Goal: Information Seeking & Learning: Learn about a topic

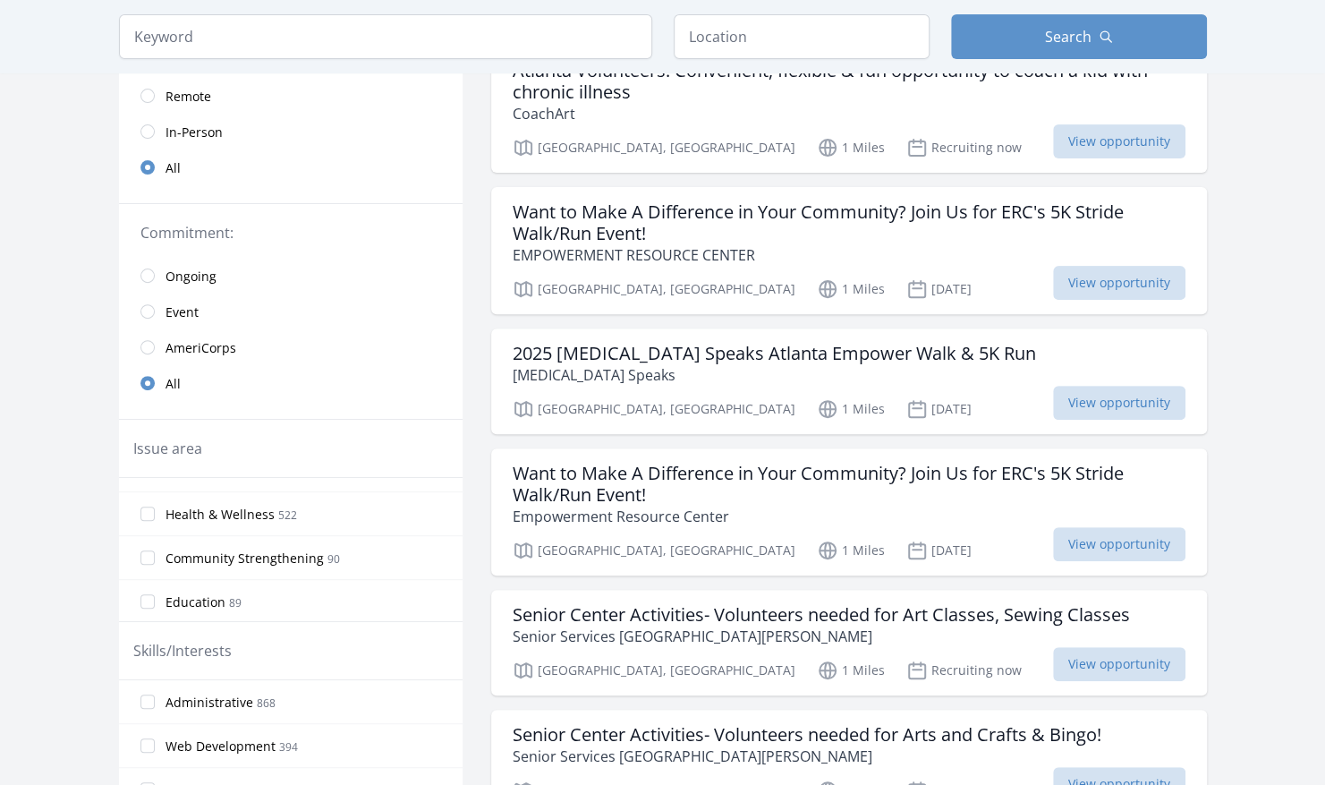
scroll to position [29, 0]
click at [308, 519] on label "Health & Wellness 522" at bounding box center [291, 515] width 344 height 36
click at [155, 519] on input "Health & Wellness 522" at bounding box center [148, 514] width 14 height 14
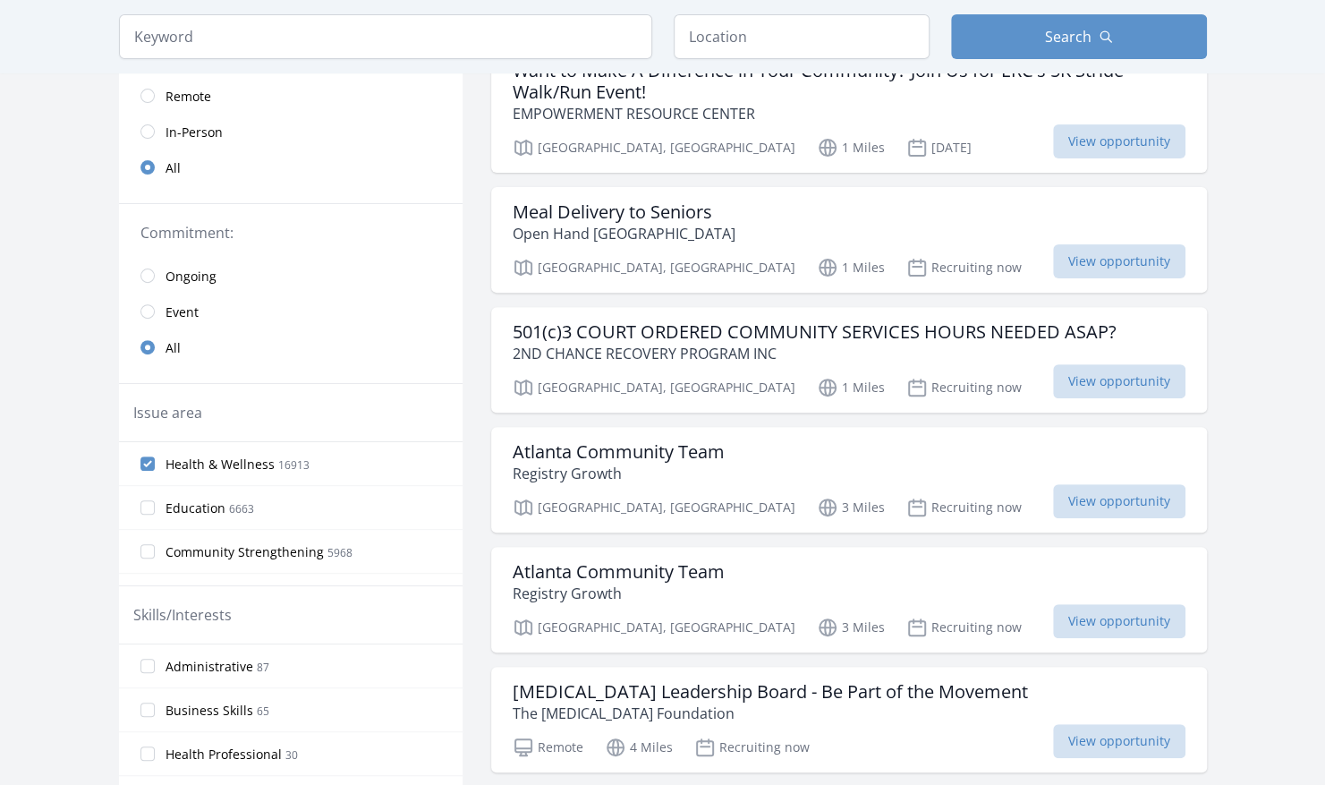
click at [274, 552] on span "Community Strengthening" at bounding box center [245, 552] width 158 height 18
click at [155, 552] on input "Community Strengthening 5968" at bounding box center [148, 551] width 14 height 14
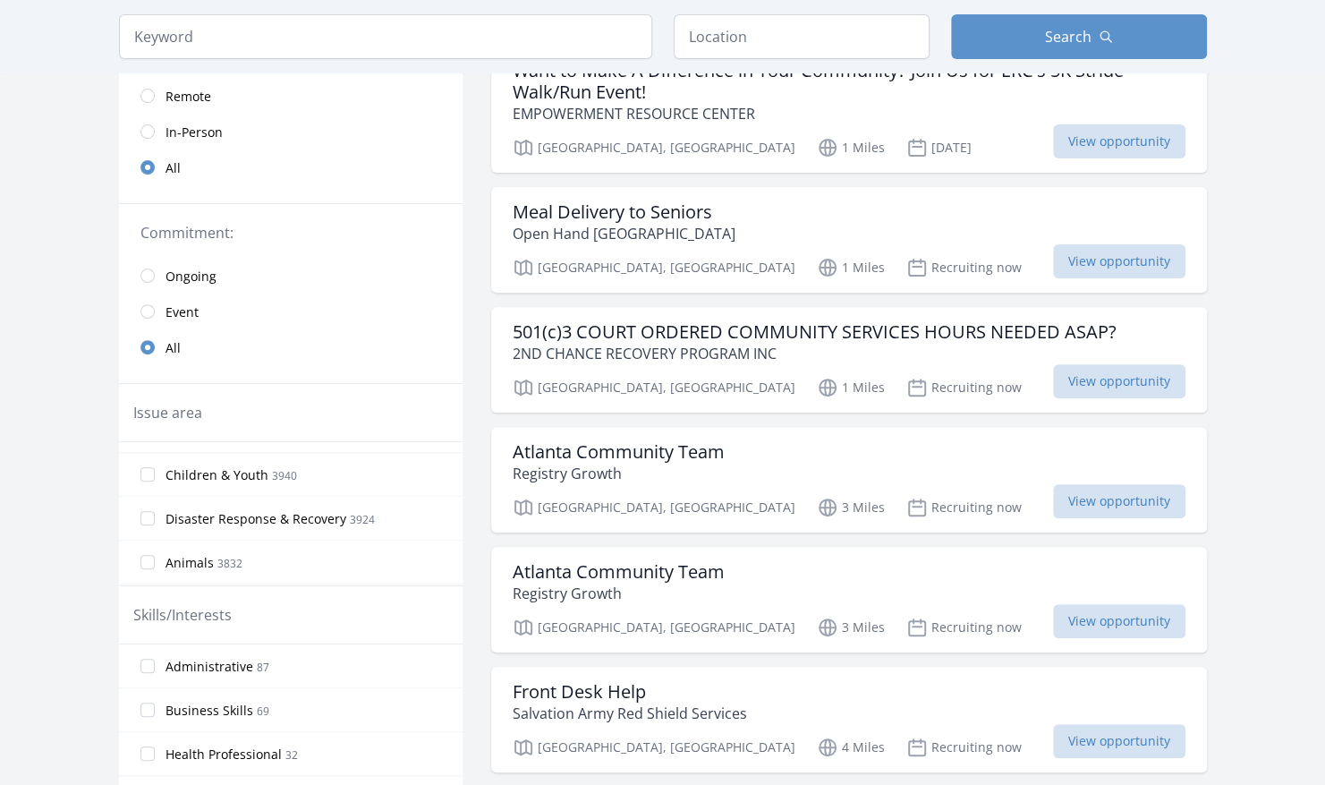
scroll to position [122, 0]
click at [347, 479] on label "Children & Youth 3940" at bounding box center [291, 474] width 344 height 36
click at [155, 479] on input "Children & Youth 3940" at bounding box center [148, 473] width 14 height 14
click at [329, 485] on label "Family Services 712" at bounding box center [291, 477] width 344 height 36
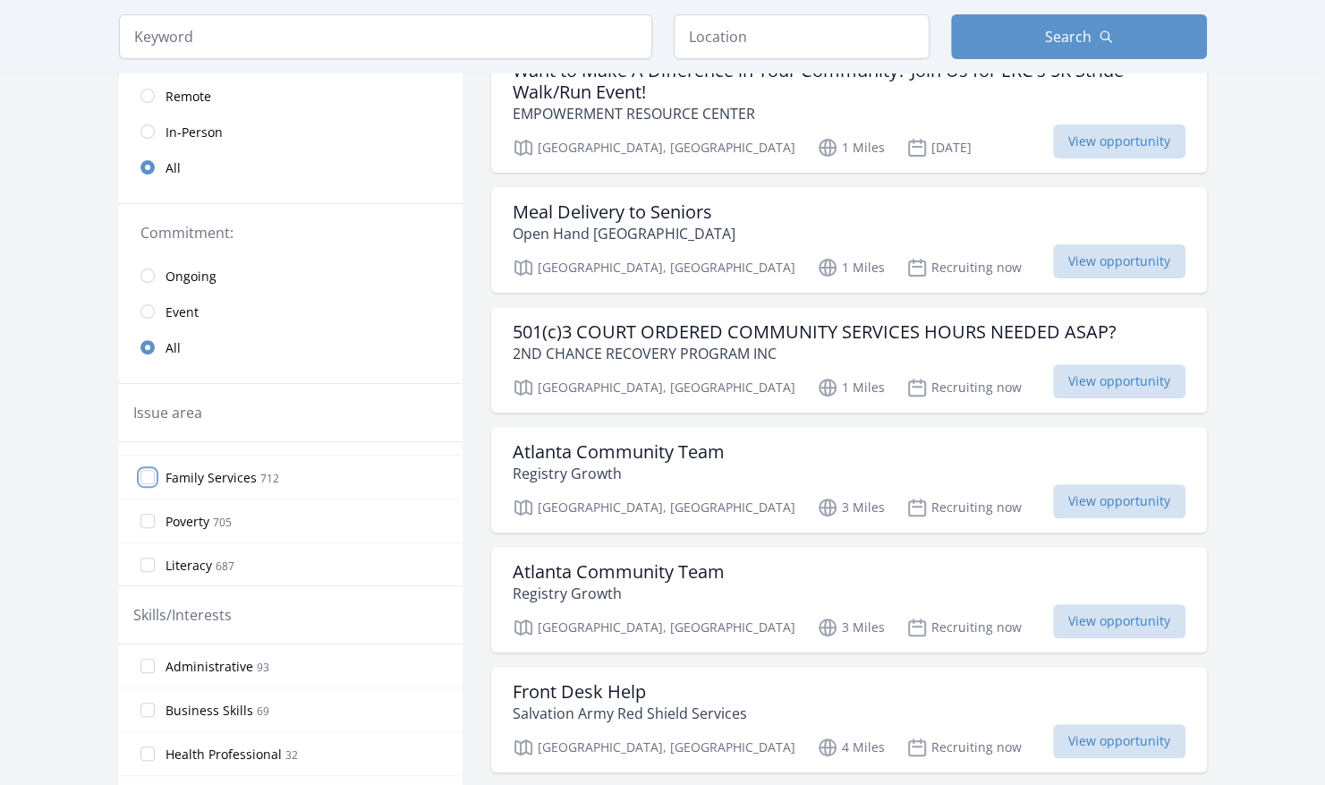
click at [155, 484] on input "Family Services 712" at bounding box center [148, 477] width 14 height 14
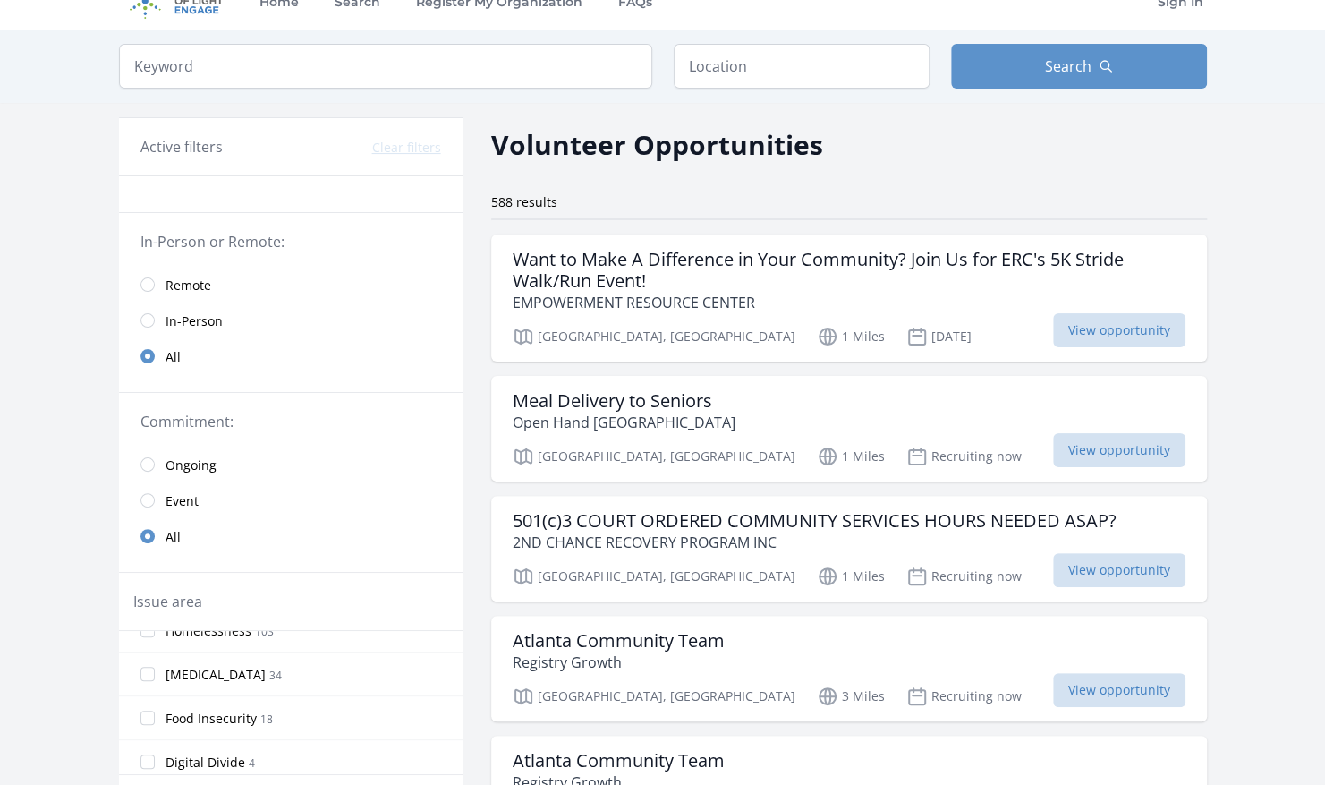
scroll to position [0, 0]
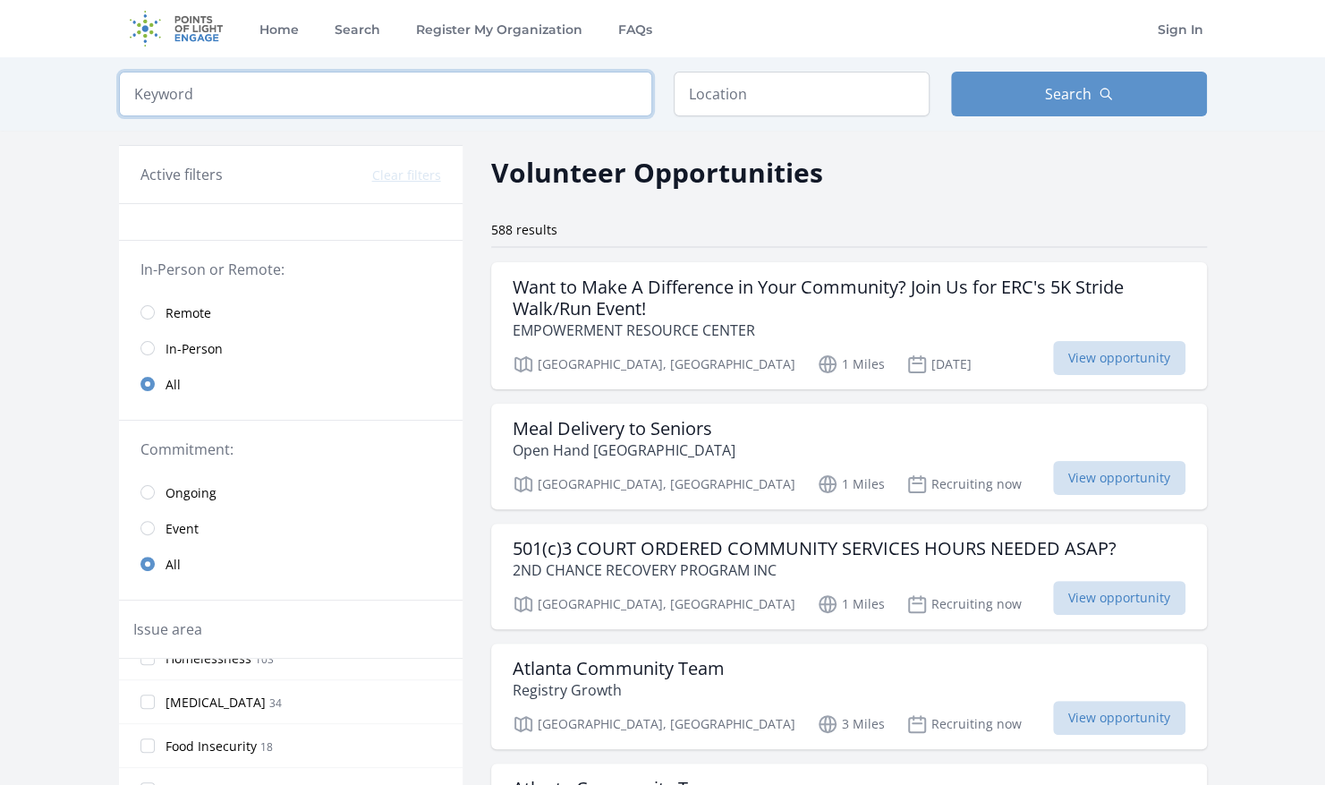
click at [401, 93] on input "search" at bounding box center [385, 94] width 533 height 45
click at [725, 119] on div "Keyword Location Search" at bounding box center [662, 93] width 1145 height 73
click at [722, 93] on input "text" at bounding box center [802, 94] width 256 height 45
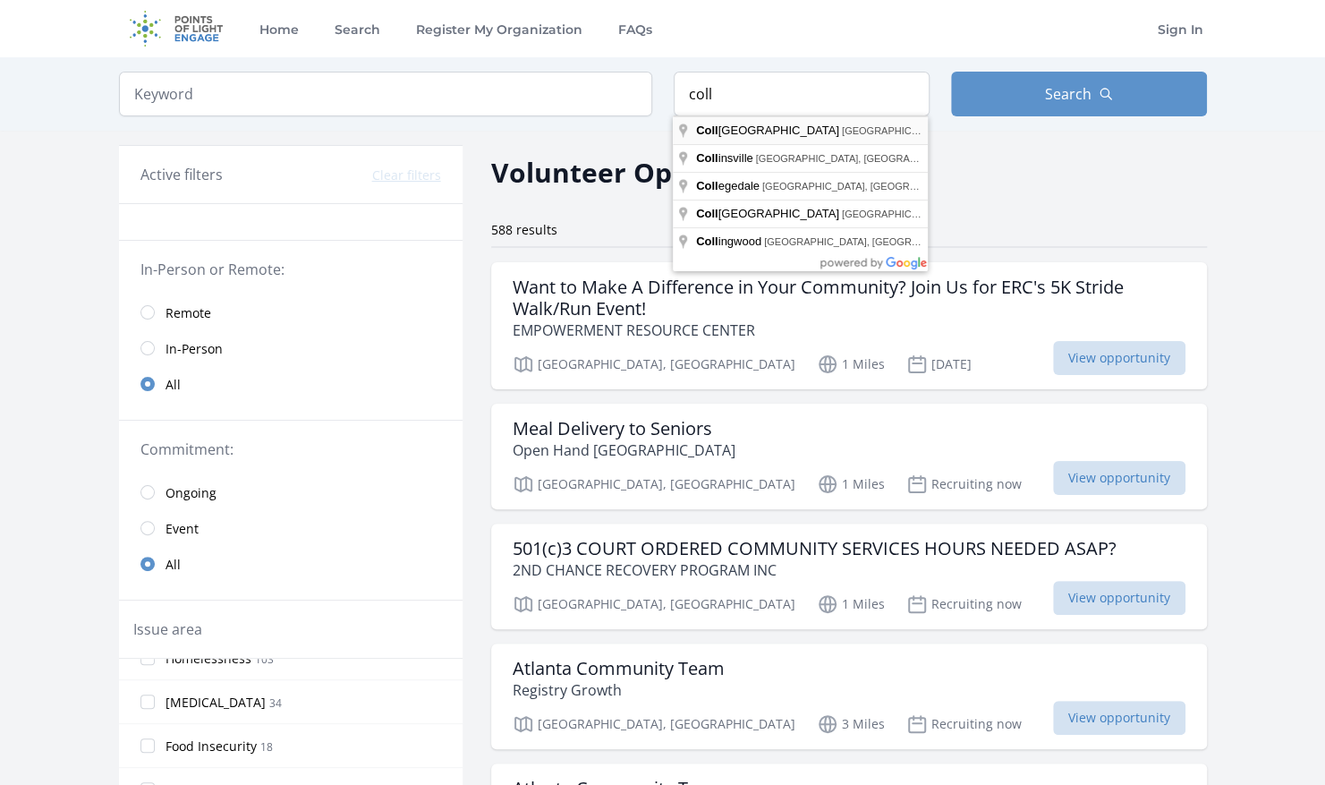
type input "[GEOGRAPHIC_DATA], [GEOGRAPHIC_DATA], [GEOGRAPHIC_DATA]"
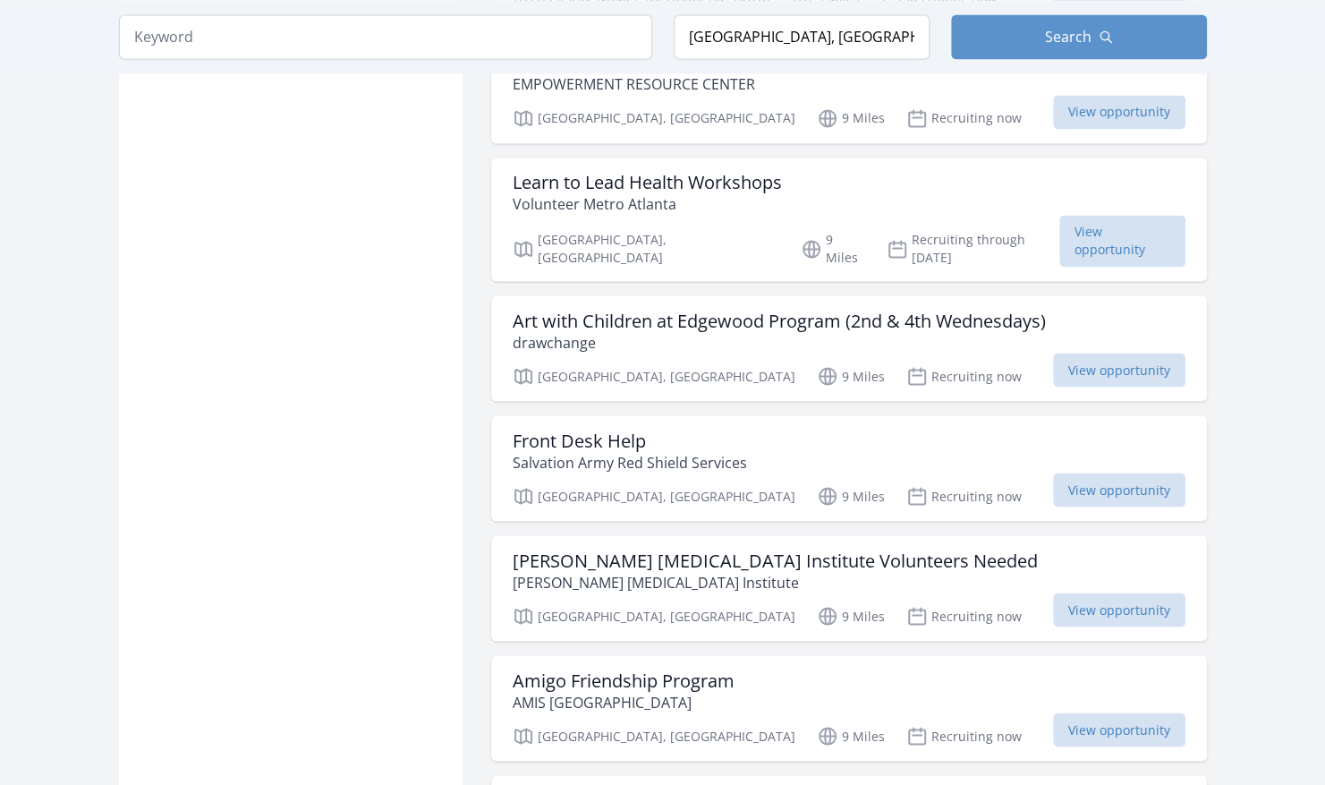
scroll to position [1698, 0]
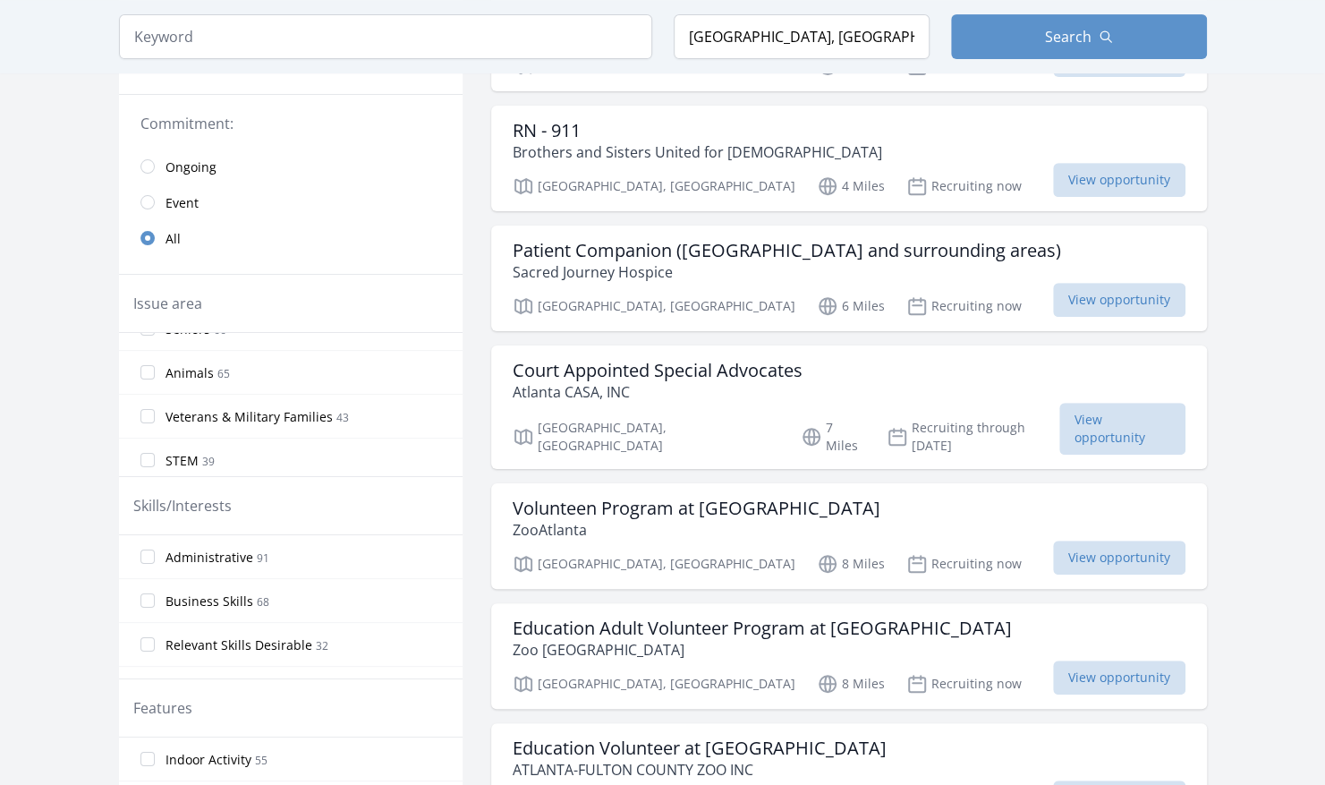
scroll to position [335, 0]
click at [151, 204] on input "radio" at bounding box center [148, 202] width 14 height 14
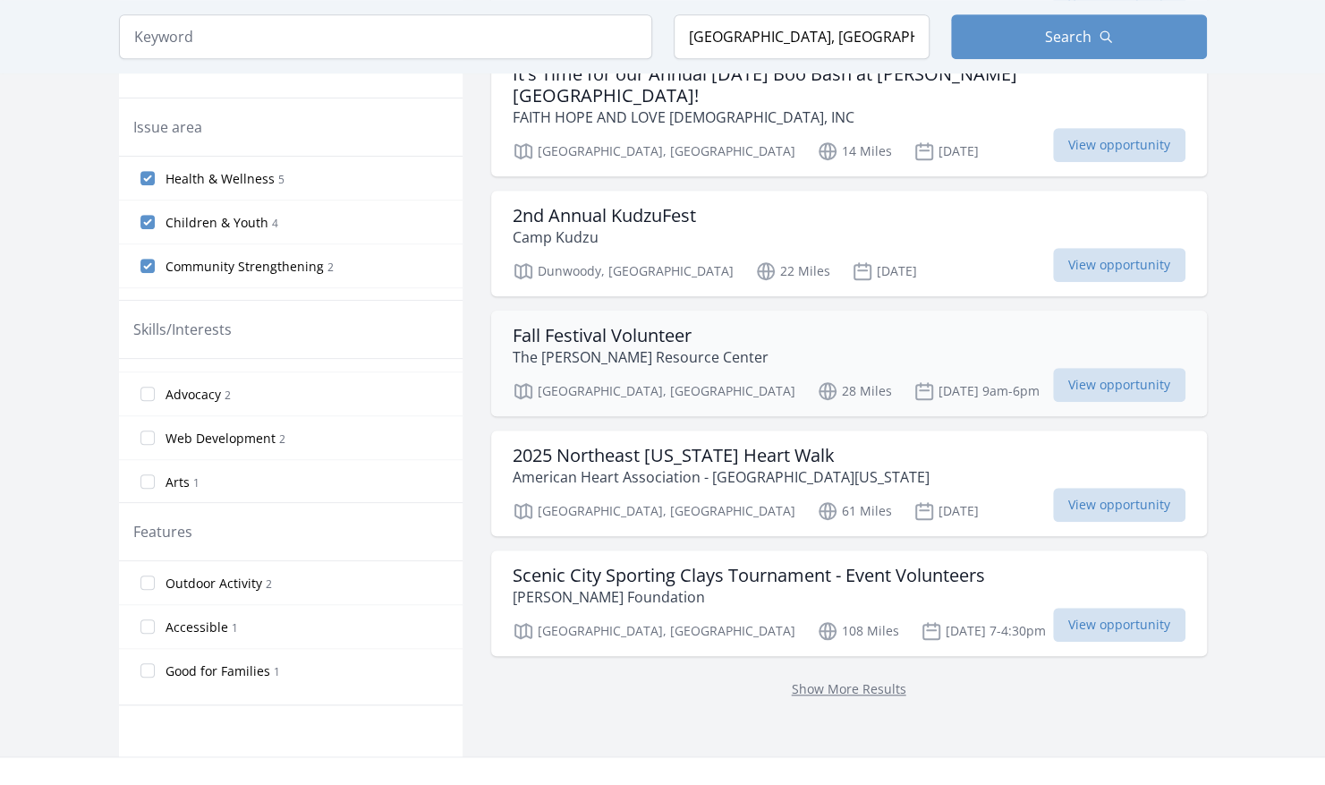
scroll to position [596, 0]
click at [816, 680] on link "Show More Results" at bounding box center [849, 686] width 115 height 17
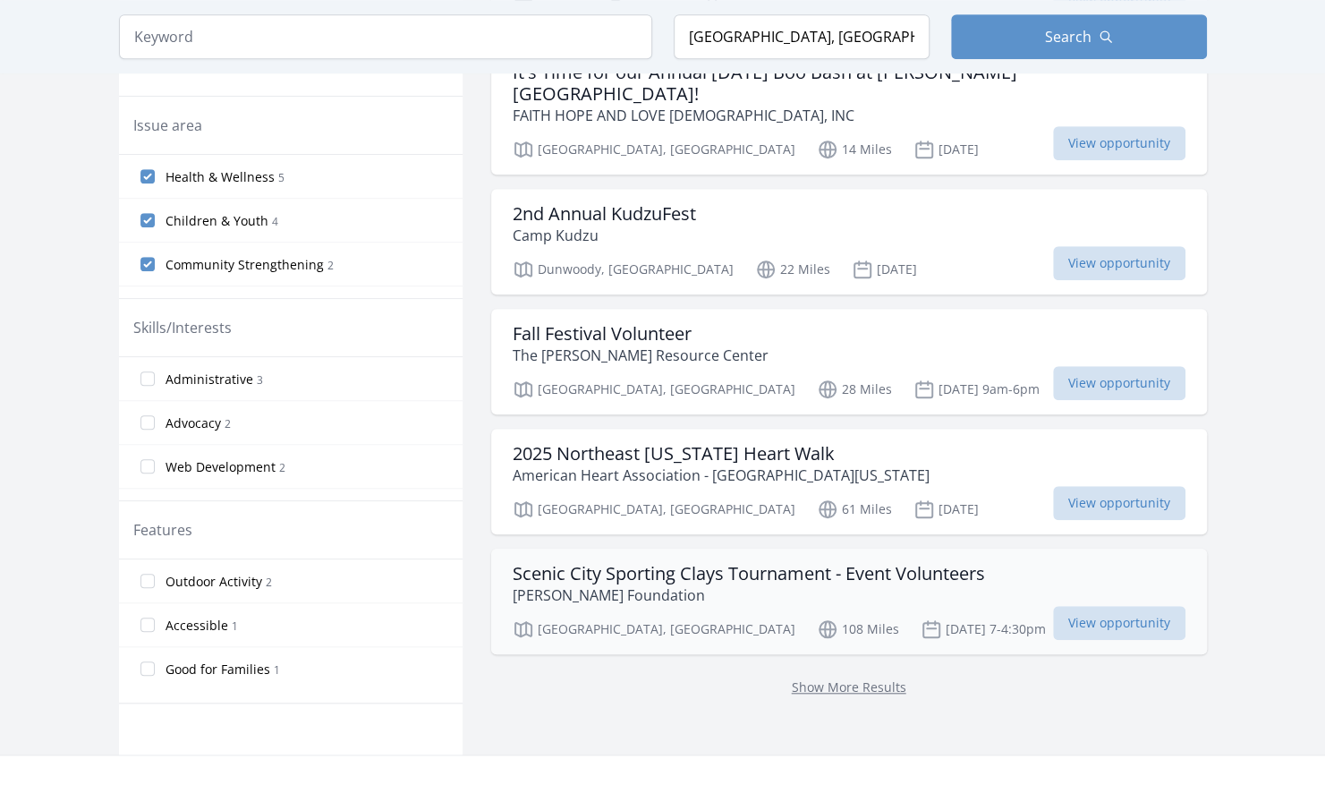
scroll to position [784, 0]
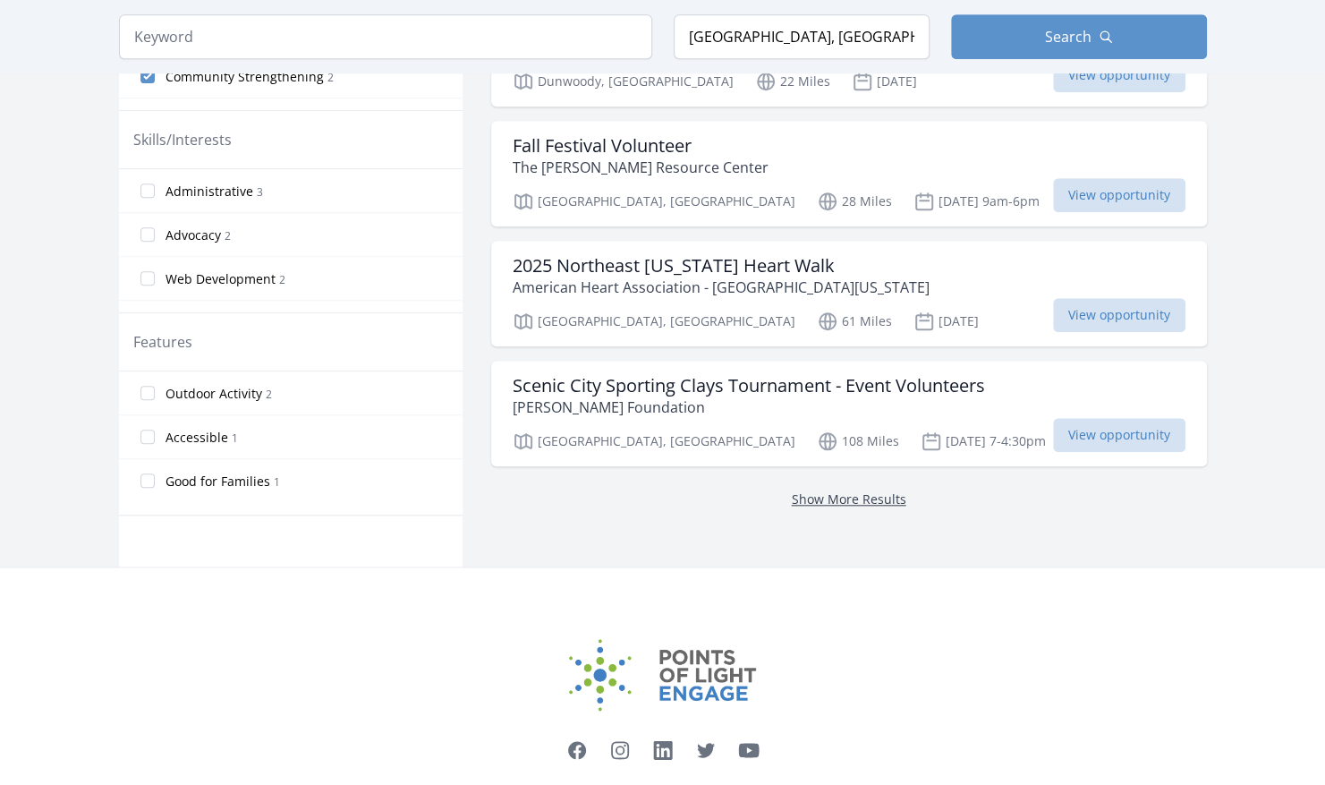
click at [856, 497] on link "Show More Results" at bounding box center [849, 498] width 115 height 17
click at [858, 498] on link "Show More Results" at bounding box center [849, 498] width 115 height 17
click at [873, 494] on link "Show More Results" at bounding box center [849, 498] width 115 height 17
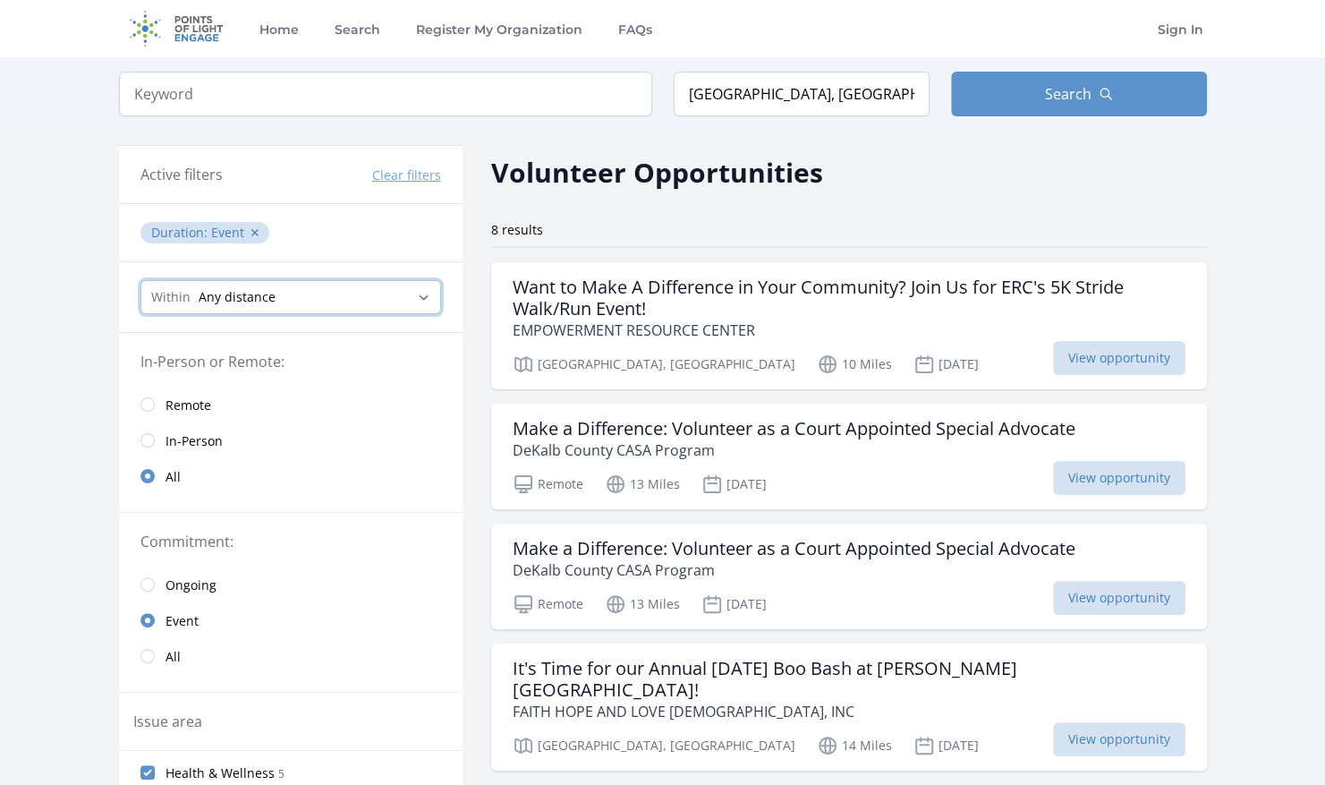
click at [351, 310] on select "Any distance , 5 Miles , 20 Miles , 50 Miles , 100 Miles" at bounding box center [291, 297] width 301 height 34
select select "32186"
click at [141, 280] on select "Any distance , 5 Miles , 20 Miles , 50 Miles , 100 Miles" at bounding box center [291, 297] width 301 height 34
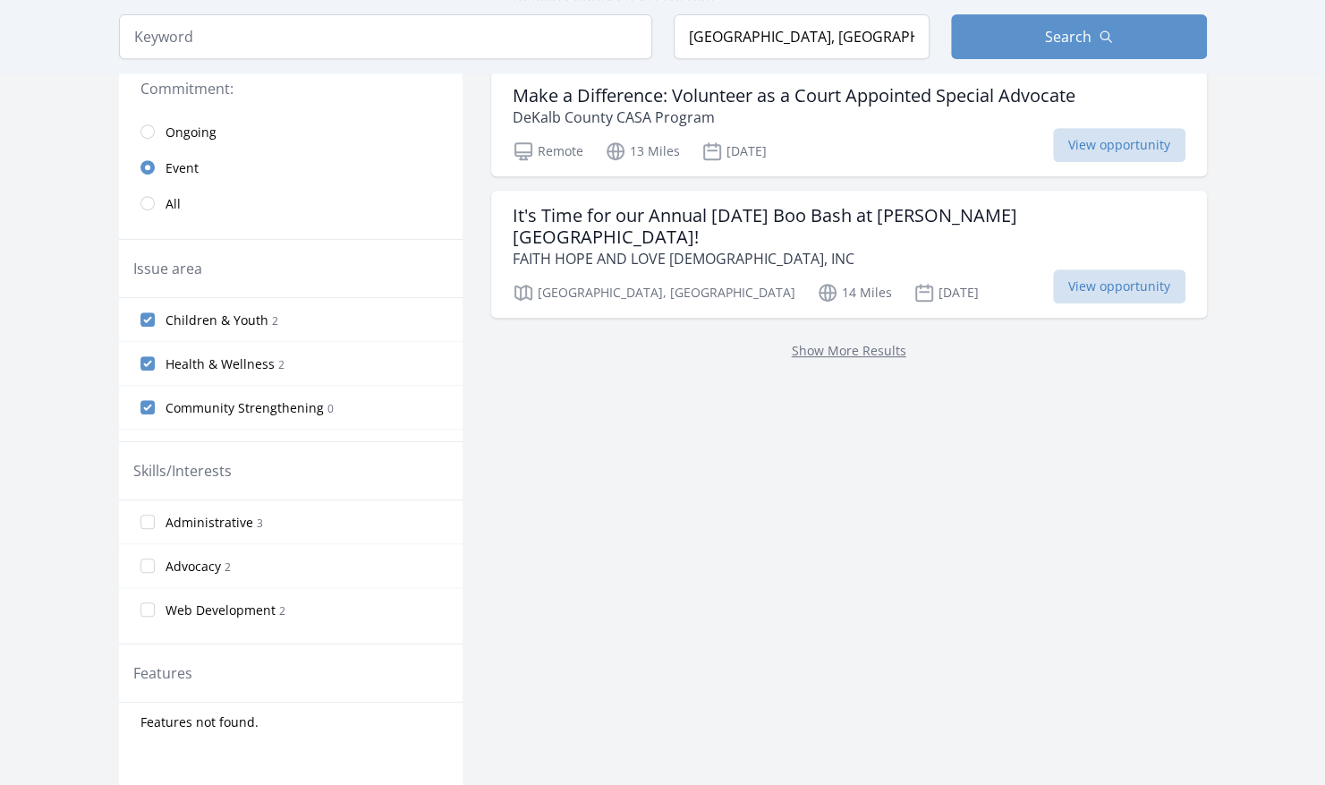
scroll to position [460, 0]
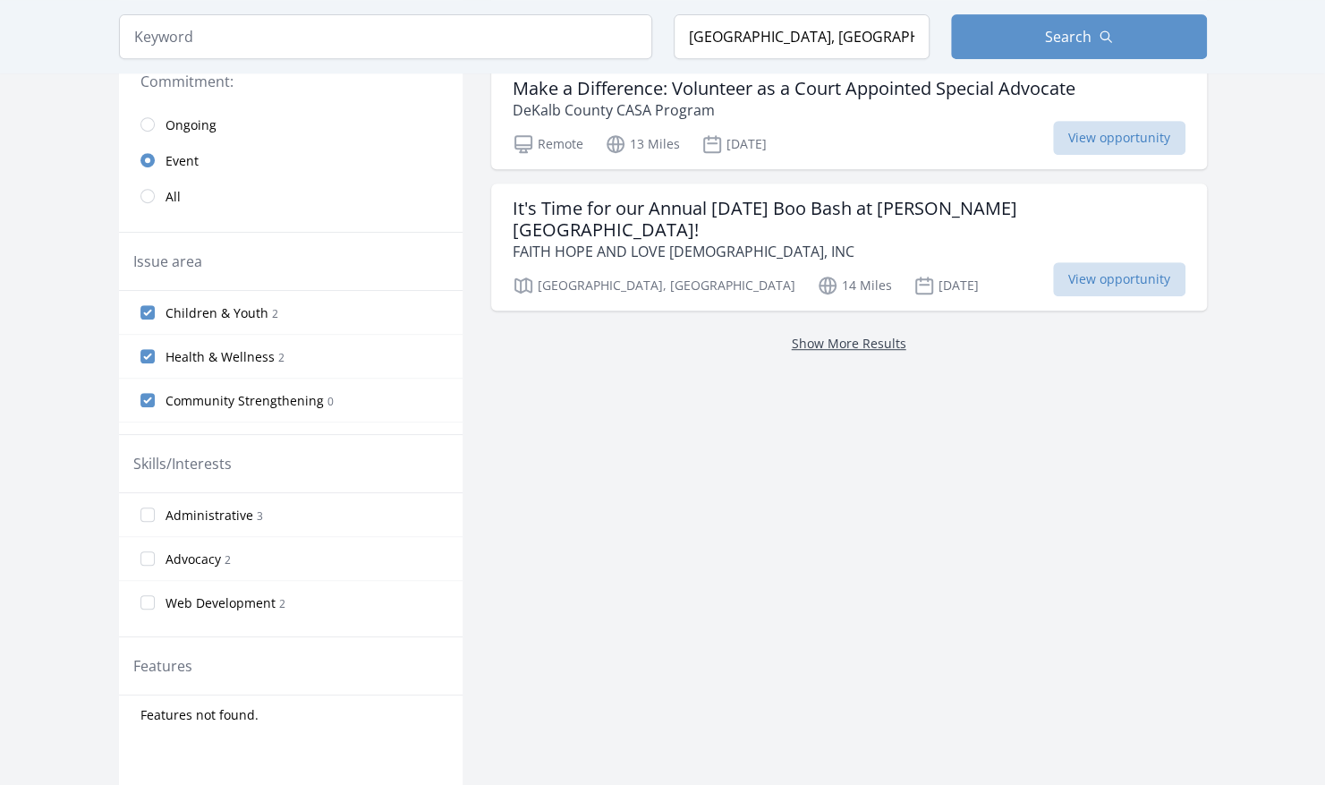
click at [873, 335] on link "Show More Results" at bounding box center [849, 343] width 115 height 17
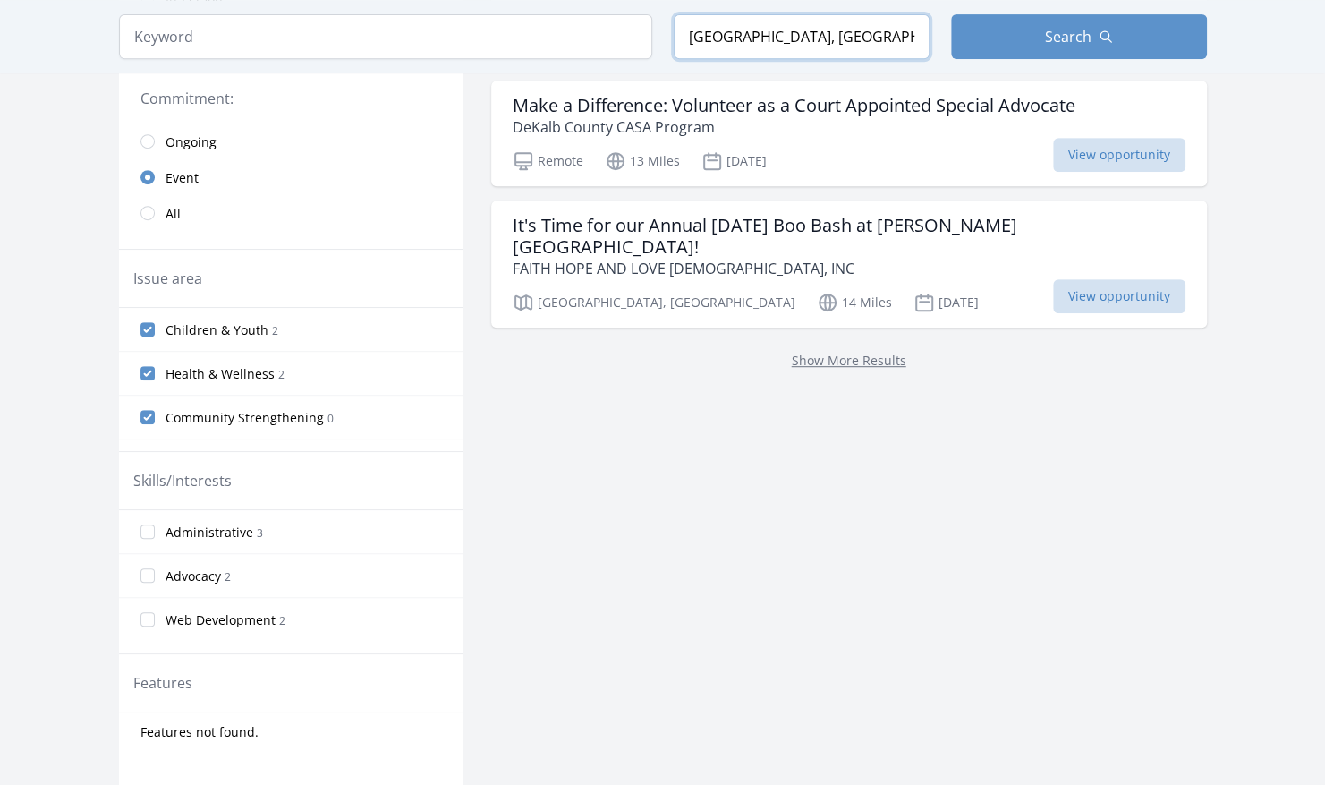
drag, startPoint x: 837, startPoint y: 53, endPoint x: 662, endPoint y: 8, distance: 180.2
click at [662, 8] on div "Keyword Location [GEOGRAPHIC_DATA], [GEOGRAPHIC_DATA], [GEOGRAPHIC_DATA] Search" at bounding box center [662, 36] width 1145 height 73
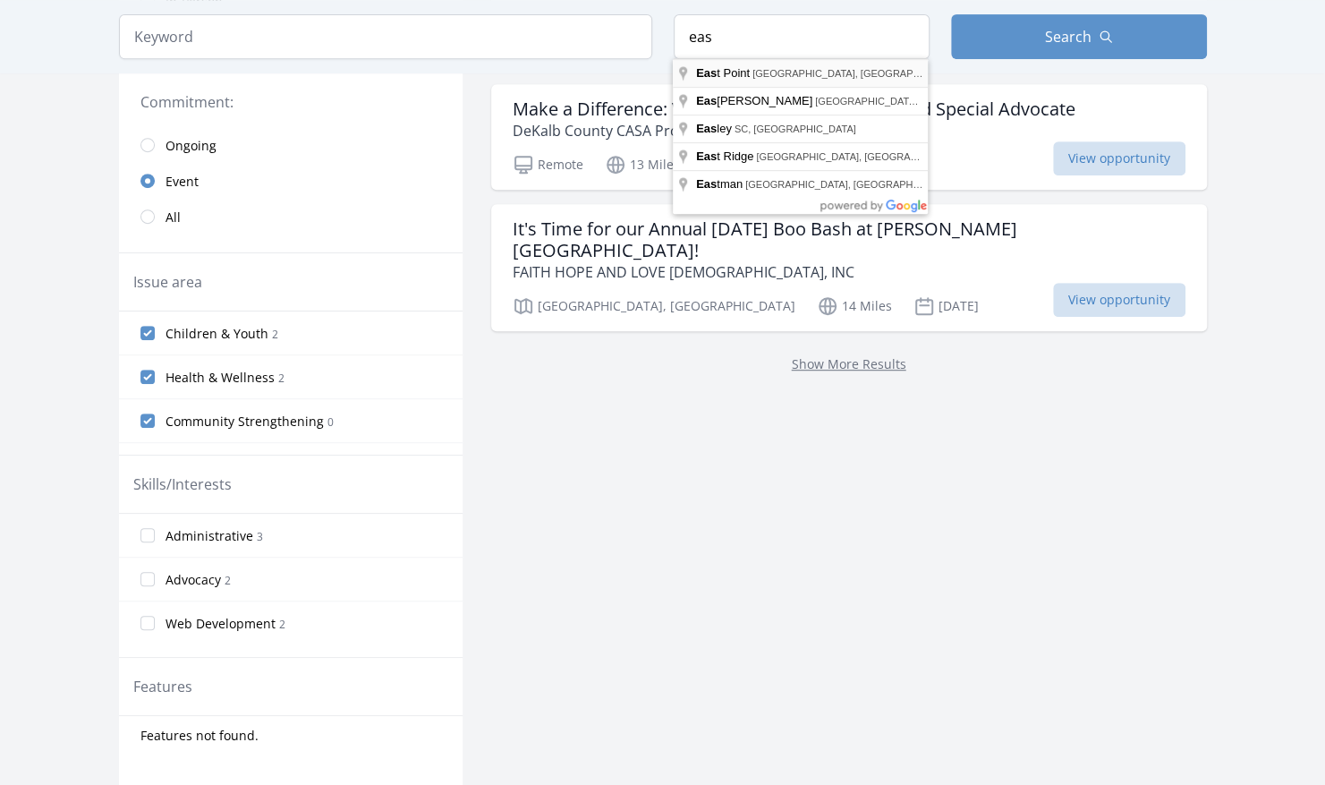
type input "[GEOGRAPHIC_DATA], [GEOGRAPHIC_DATA], [GEOGRAPHIC_DATA]"
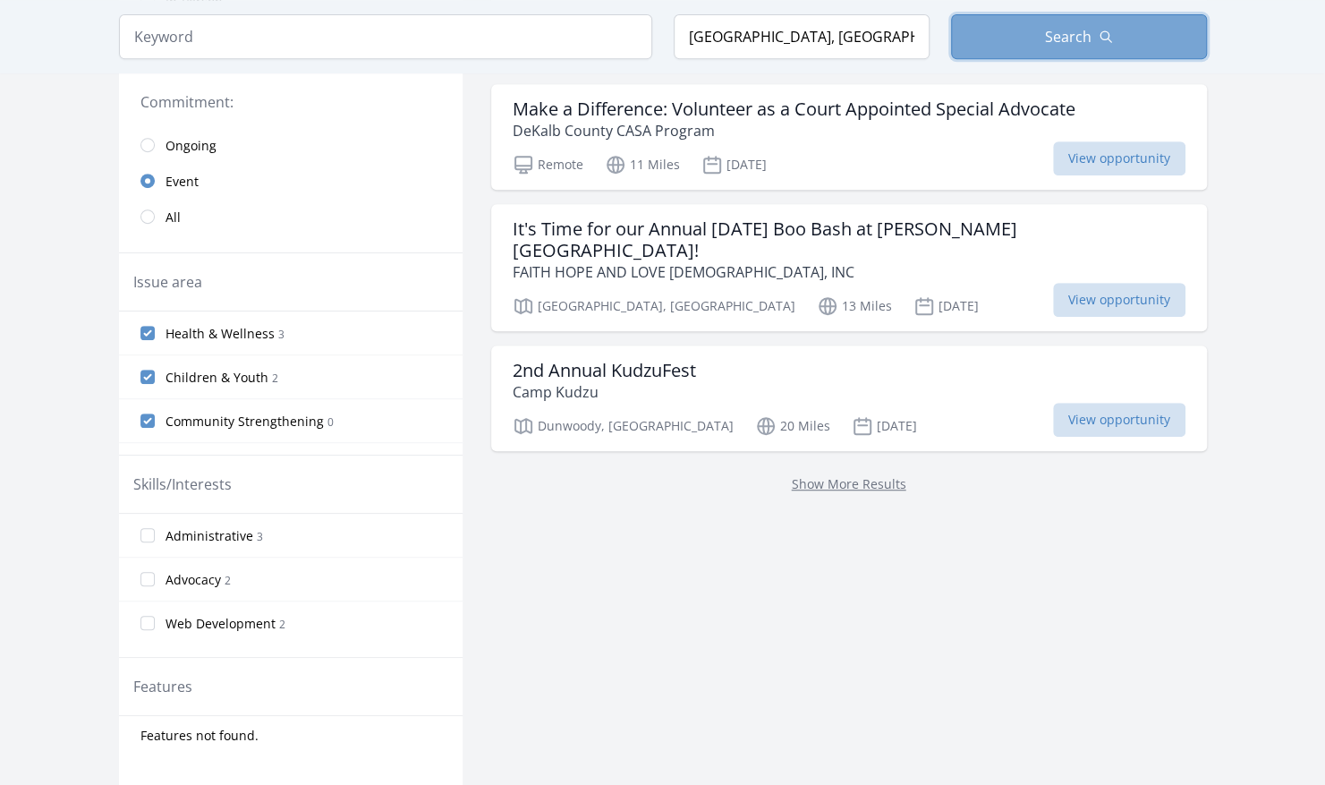
click at [1048, 45] on span "Search" at bounding box center [1068, 36] width 47 height 21
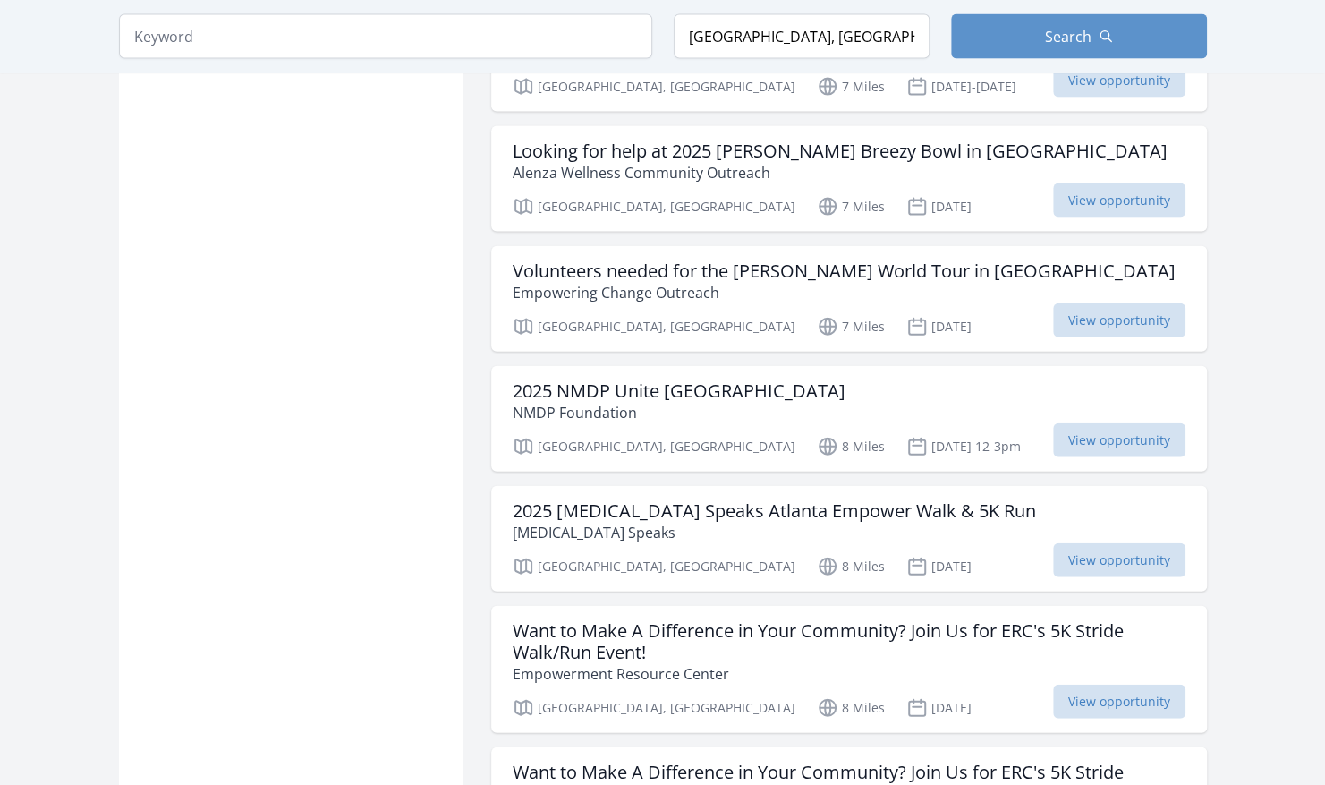
scroll to position [6218, 0]
click at [782, 500] on h3 "2025 [MEDICAL_DATA] Speaks Atlanta Empower Walk & 5K Run" at bounding box center [775, 510] width 524 height 21
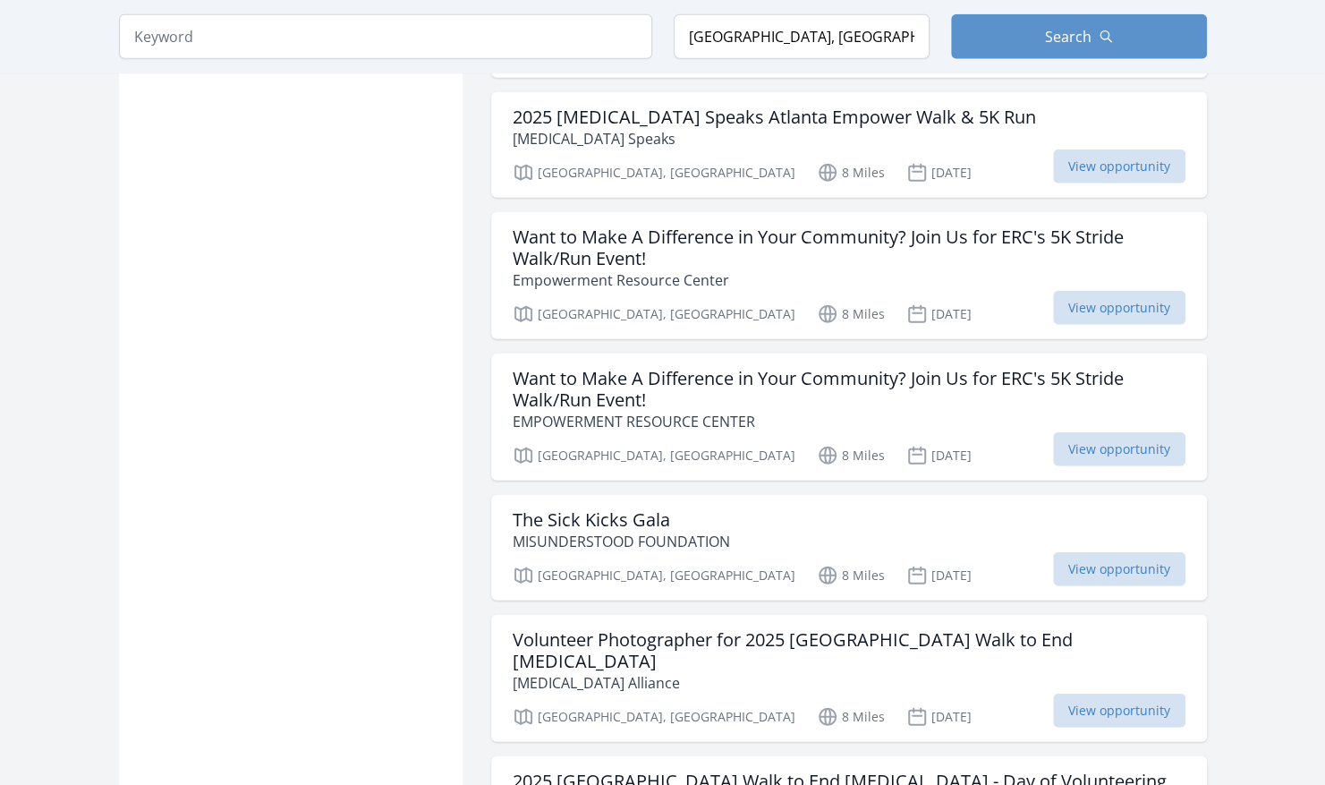
scroll to position [6613, 0]
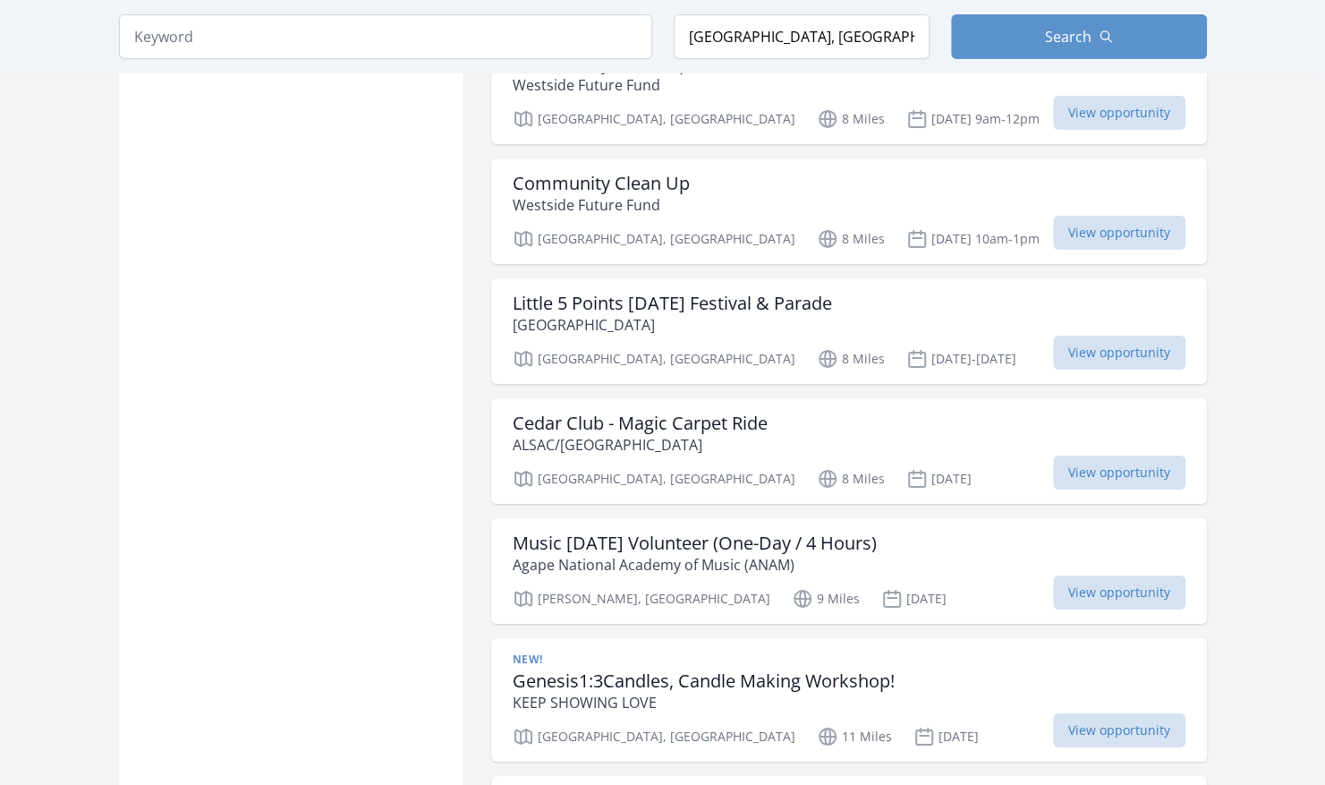
scroll to position [7499, 0]
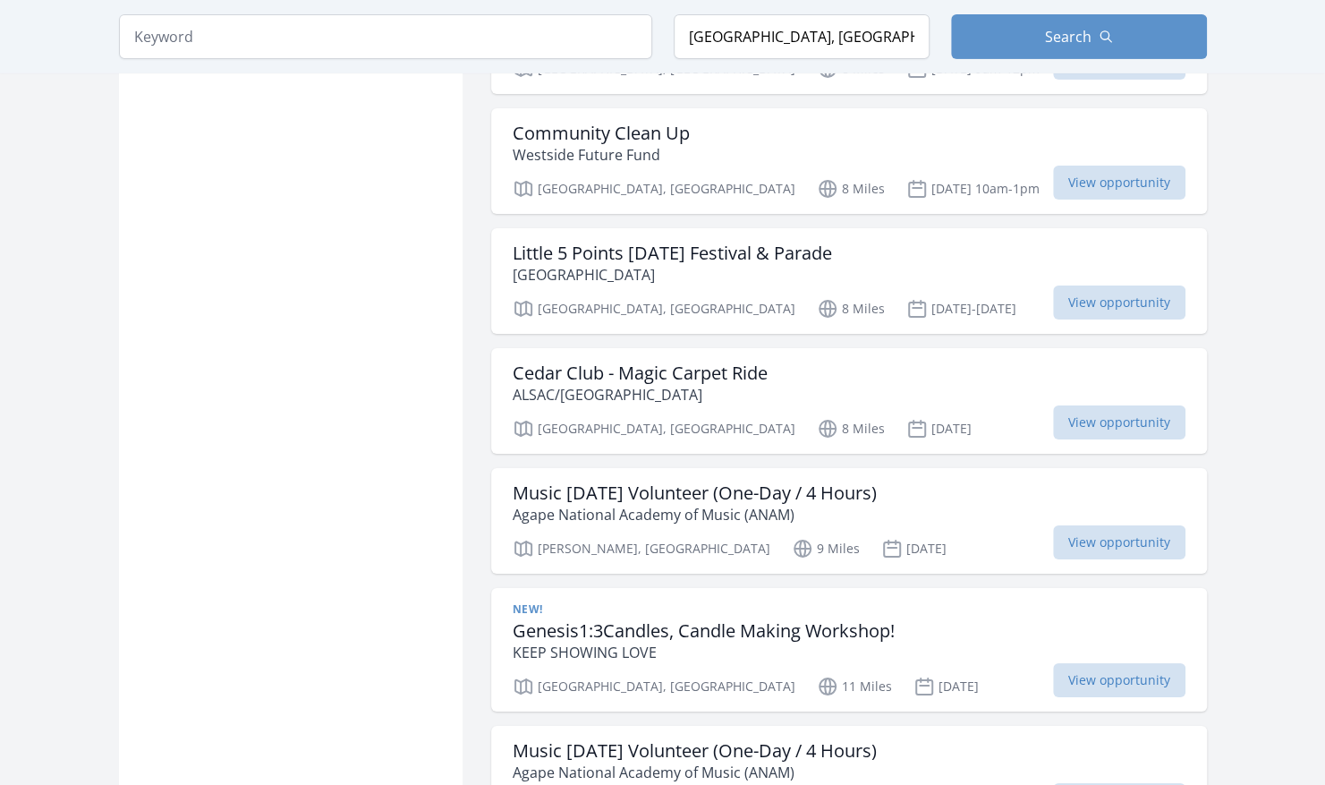
click at [660, 620] on h3 "Genesis1:3Candles, Candle Making Workshop!" at bounding box center [704, 630] width 382 height 21
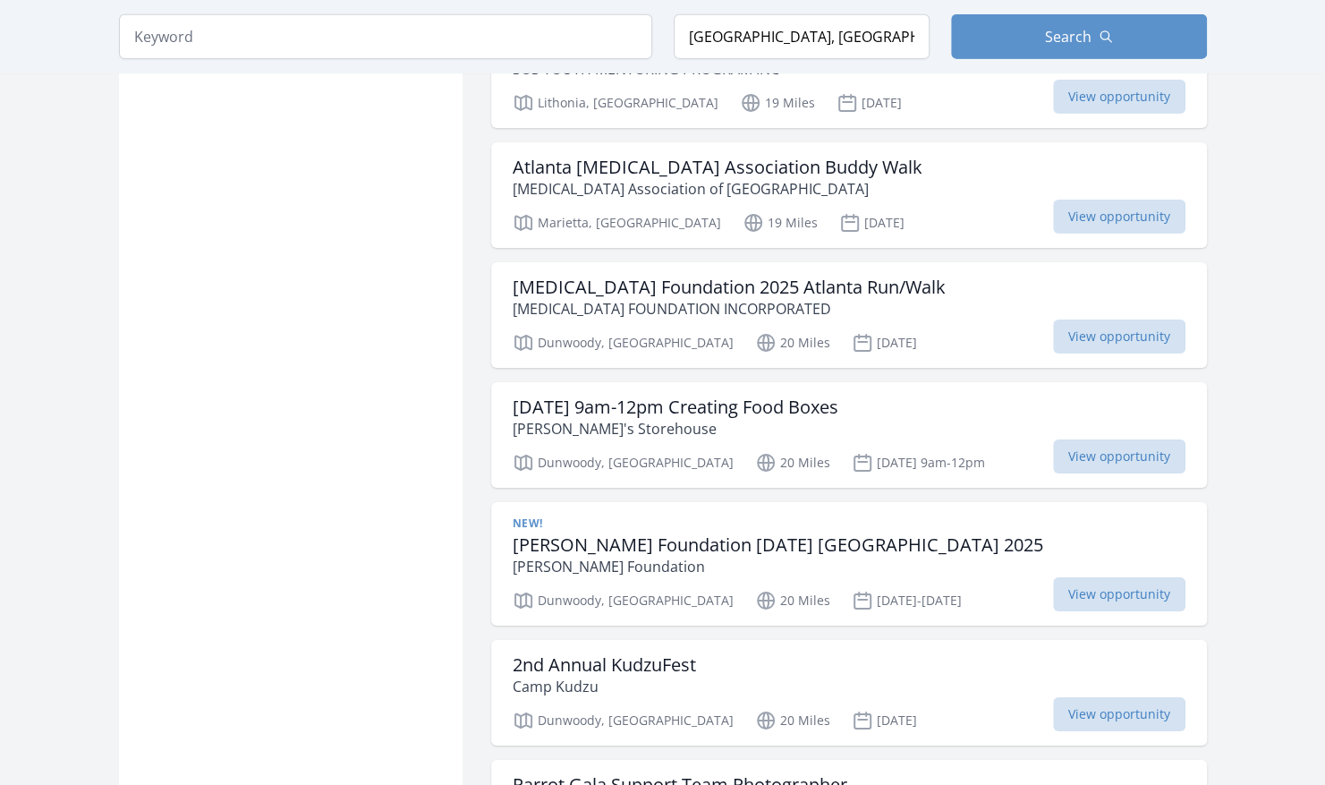
scroll to position [11792, 0]
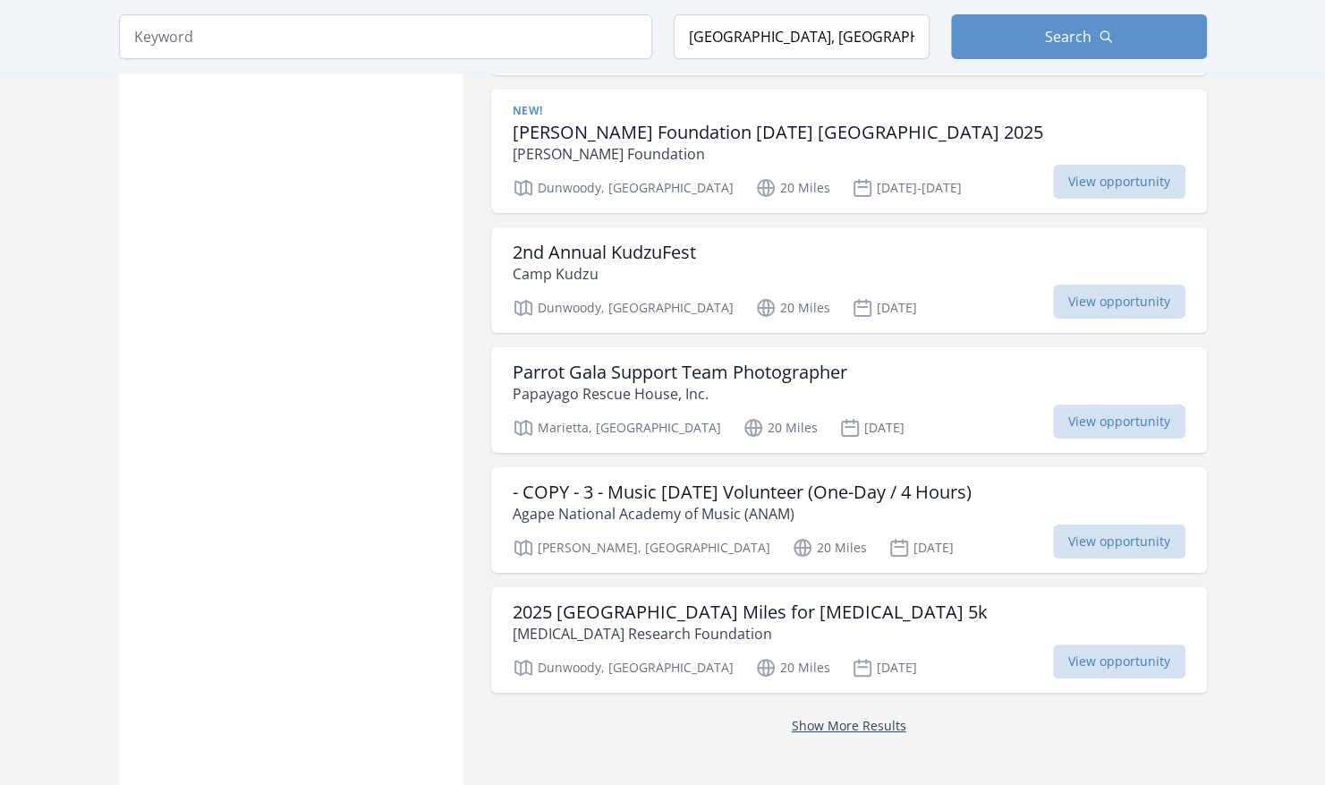
click at [863, 717] on link "Show More Results" at bounding box center [849, 725] width 115 height 17
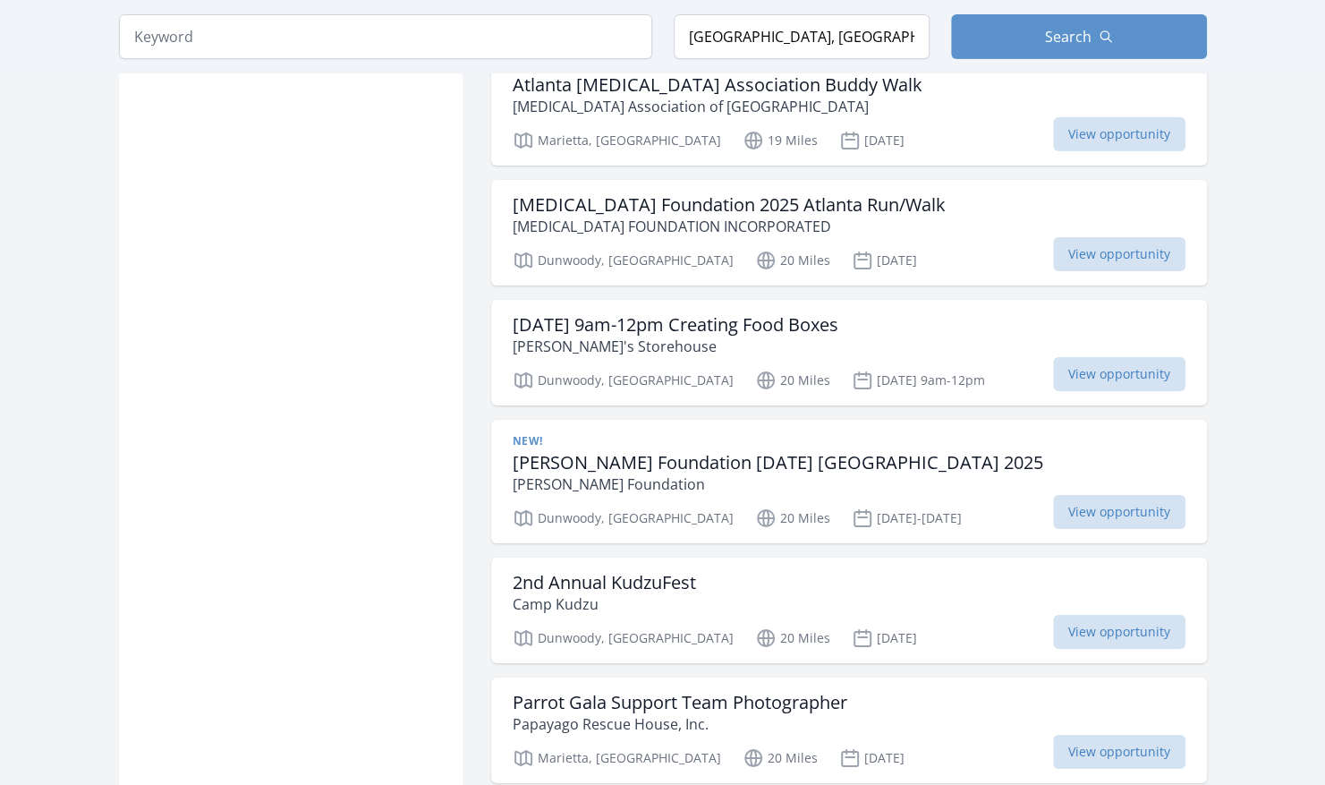
scroll to position [11461, 0]
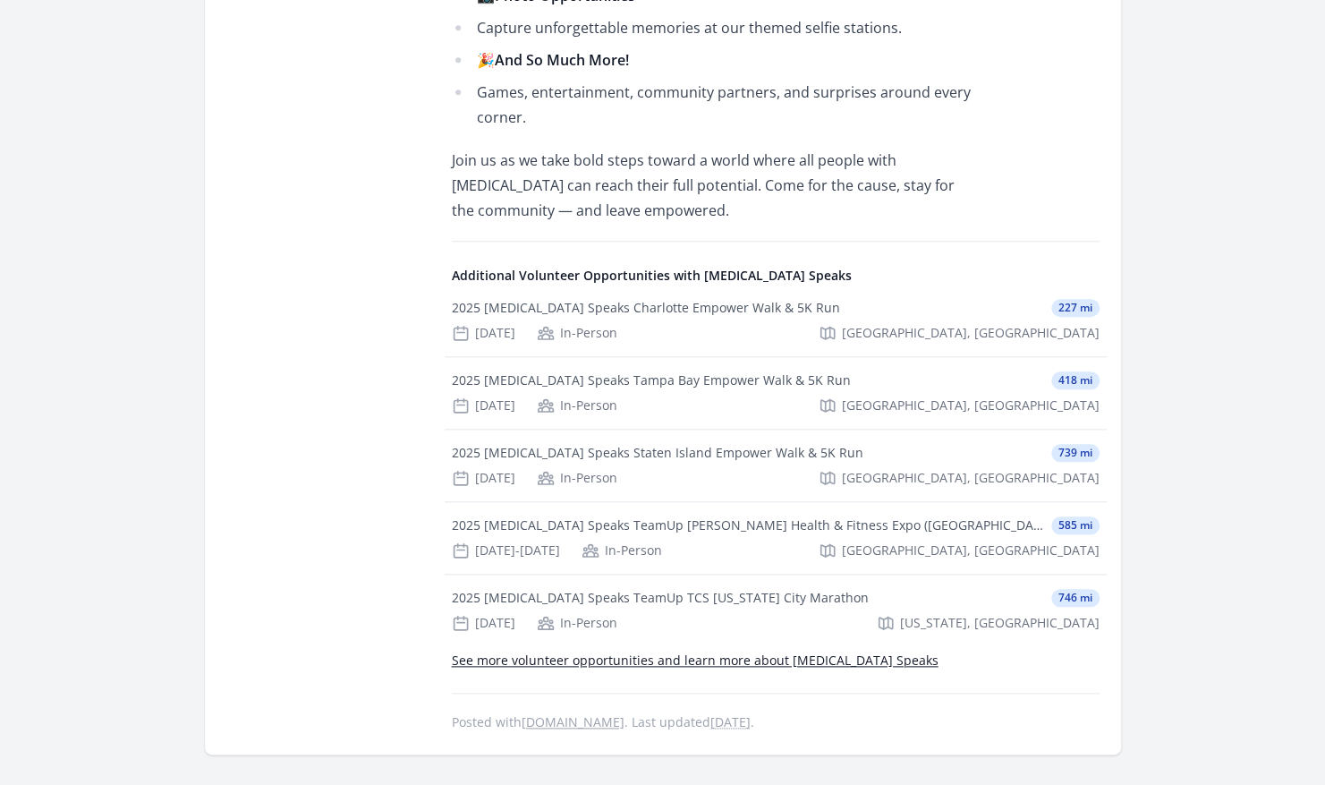
scroll to position [869, 0]
click at [494, 656] on link "See more volunteer opportunities and learn more about Autism Speaks" at bounding box center [695, 659] width 487 height 17
